Goal: Task Accomplishment & Management: Use online tool/utility

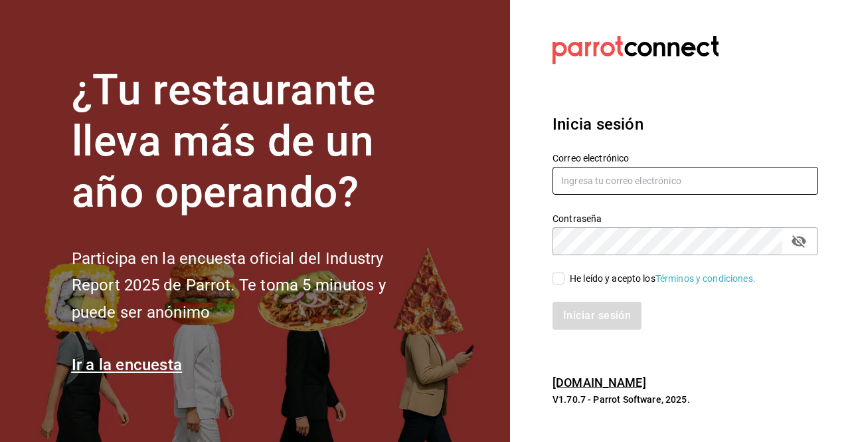
type input "[PERSON_NAME][EMAIL_ADDRESS][DOMAIN_NAME]"
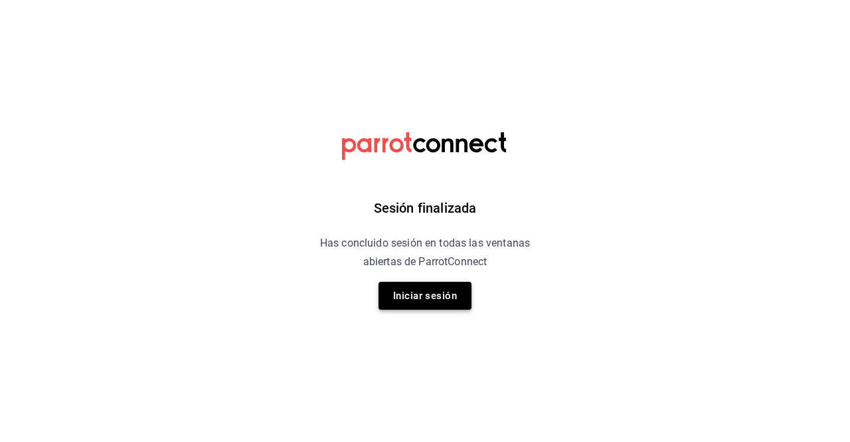
click at [417, 295] on button "Iniciar sesión" at bounding box center [425, 296] width 93 height 28
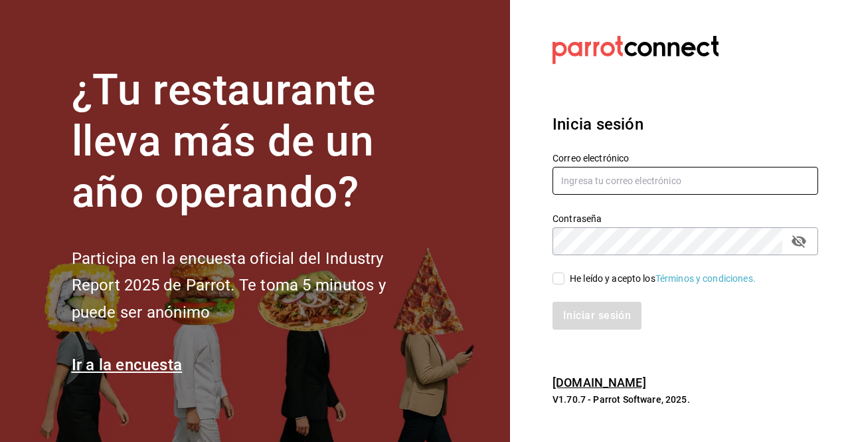
type input "[PERSON_NAME][EMAIL_ADDRESS][DOMAIN_NAME]"
click at [561, 280] on input "He leído y acepto los Términos y condiciones." at bounding box center [559, 278] width 12 height 12
checkbox input "true"
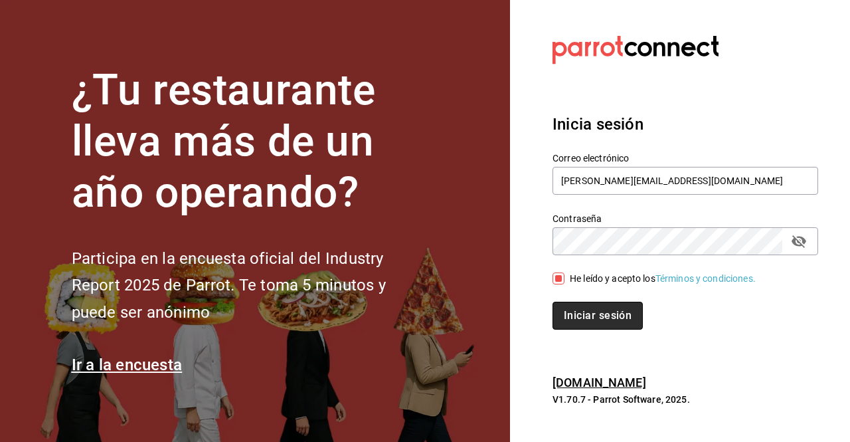
click at [595, 316] on button "Iniciar sesión" at bounding box center [598, 316] width 90 height 28
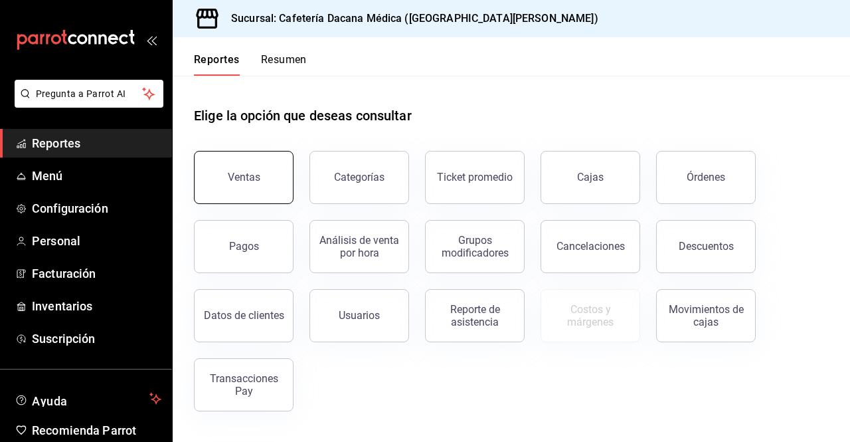
click at [270, 160] on button "Ventas" at bounding box center [244, 177] width 100 height 53
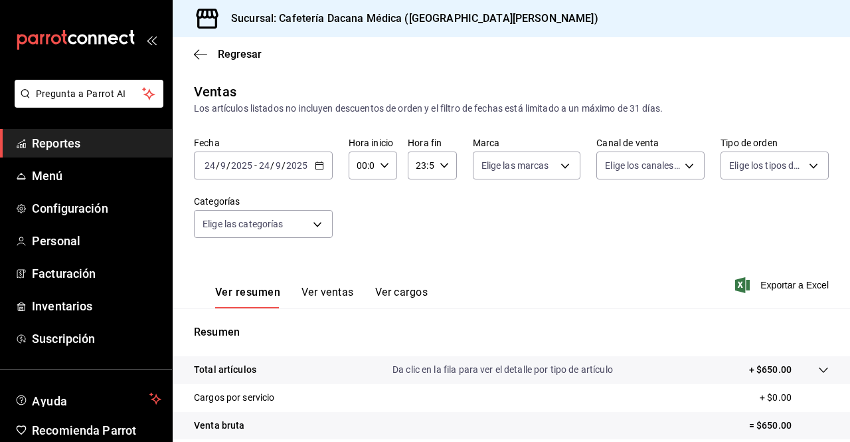
click at [315, 163] on icon "button" at bounding box center [319, 165] width 9 height 9
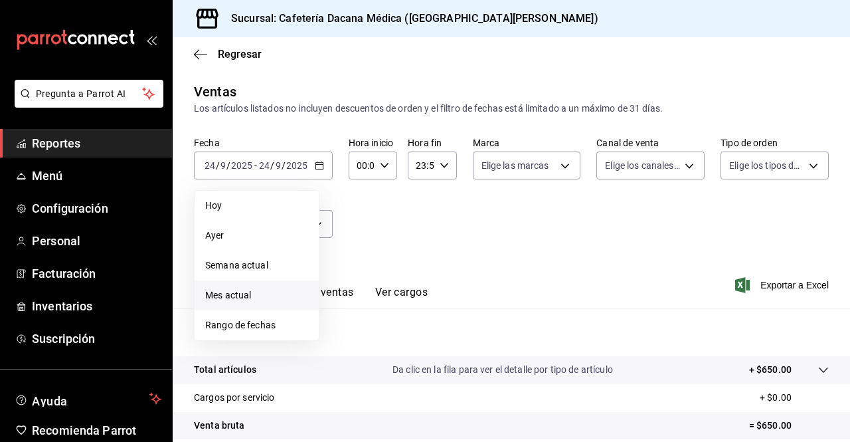
click at [243, 286] on li "Mes actual" at bounding box center [257, 295] width 124 height 30
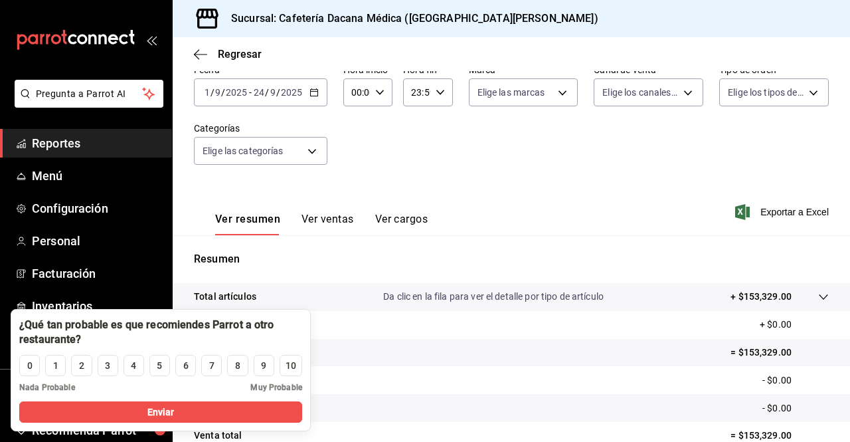
scroll to position [74, 0]
click at [505, 195] on div "Ver resumen Ver ventas Ver cargos Exportar a Excel" at bounding box center [512, 206] width 678 height 54
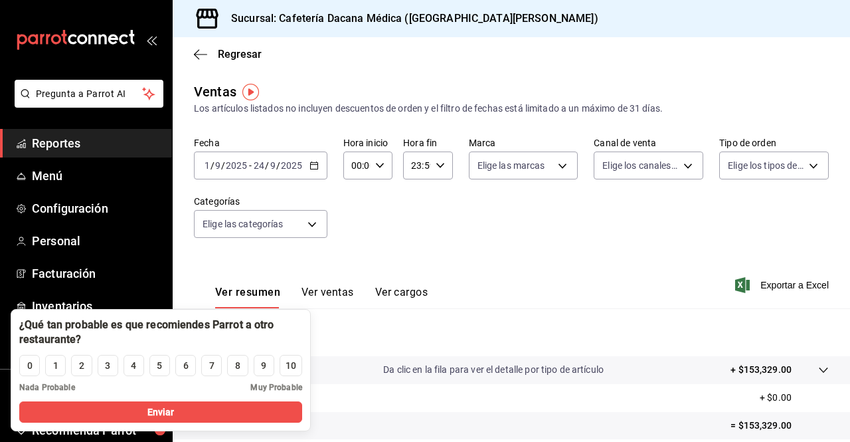
click at [322, 165] on div "[DATE] [DATE] - [DATE] [DATE]" at bounding box center [261, 165] width 134 height 28
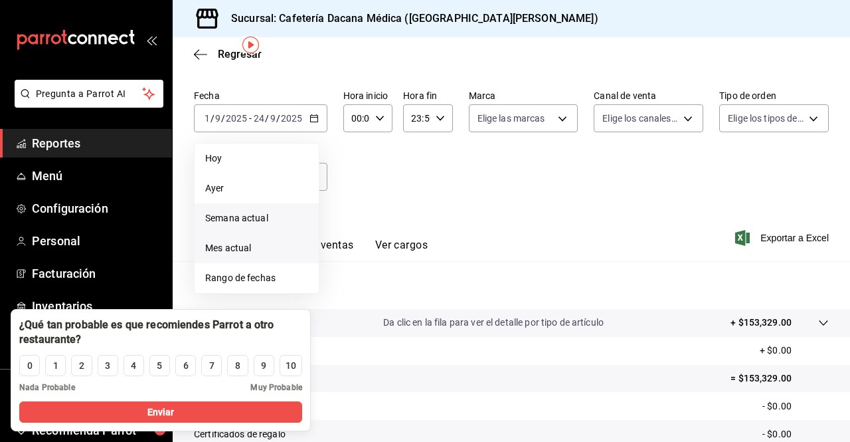
scroll to position [48, 0]
click at [254, 288] on li "Rango de fechas" at bounding box center [257, 277] width 124 height 30
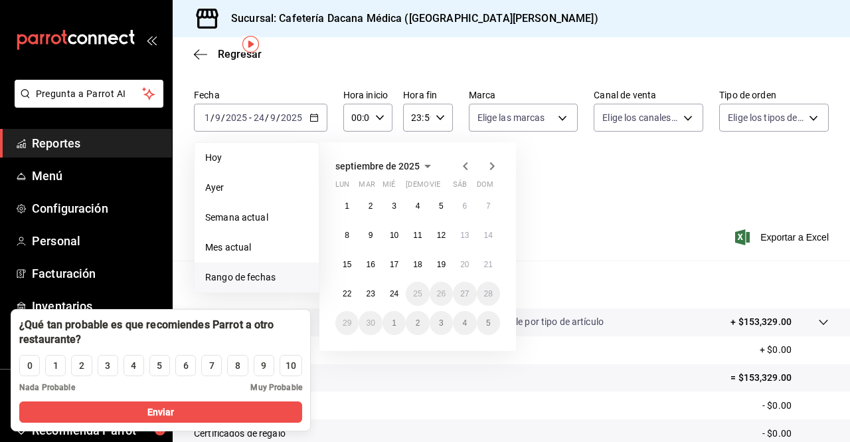
click at [466, 165] on icon "button" at bounding box center [466, 166] width 16 height 16
click at [438, 204] on button "1" at bounding box center [441, 206] width 23 height 24
click at [490, 322] on abbr "31" at bounding box center [488, 322] width 9 height 9
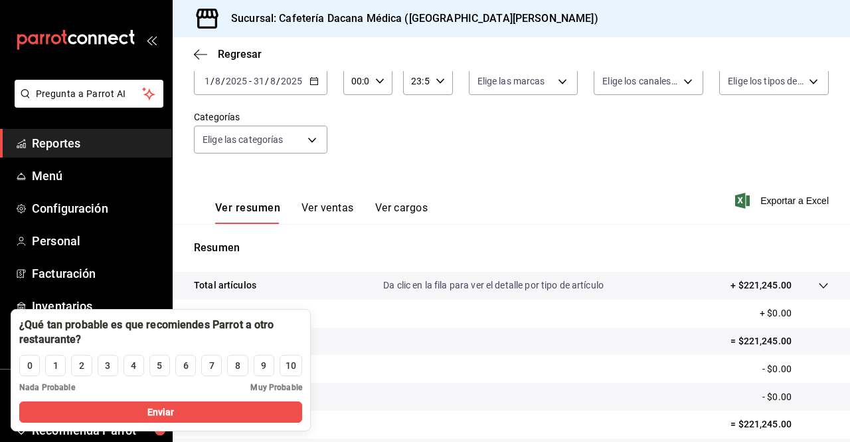
scroll to position [195, 0]
